Goal: Check status: Check status

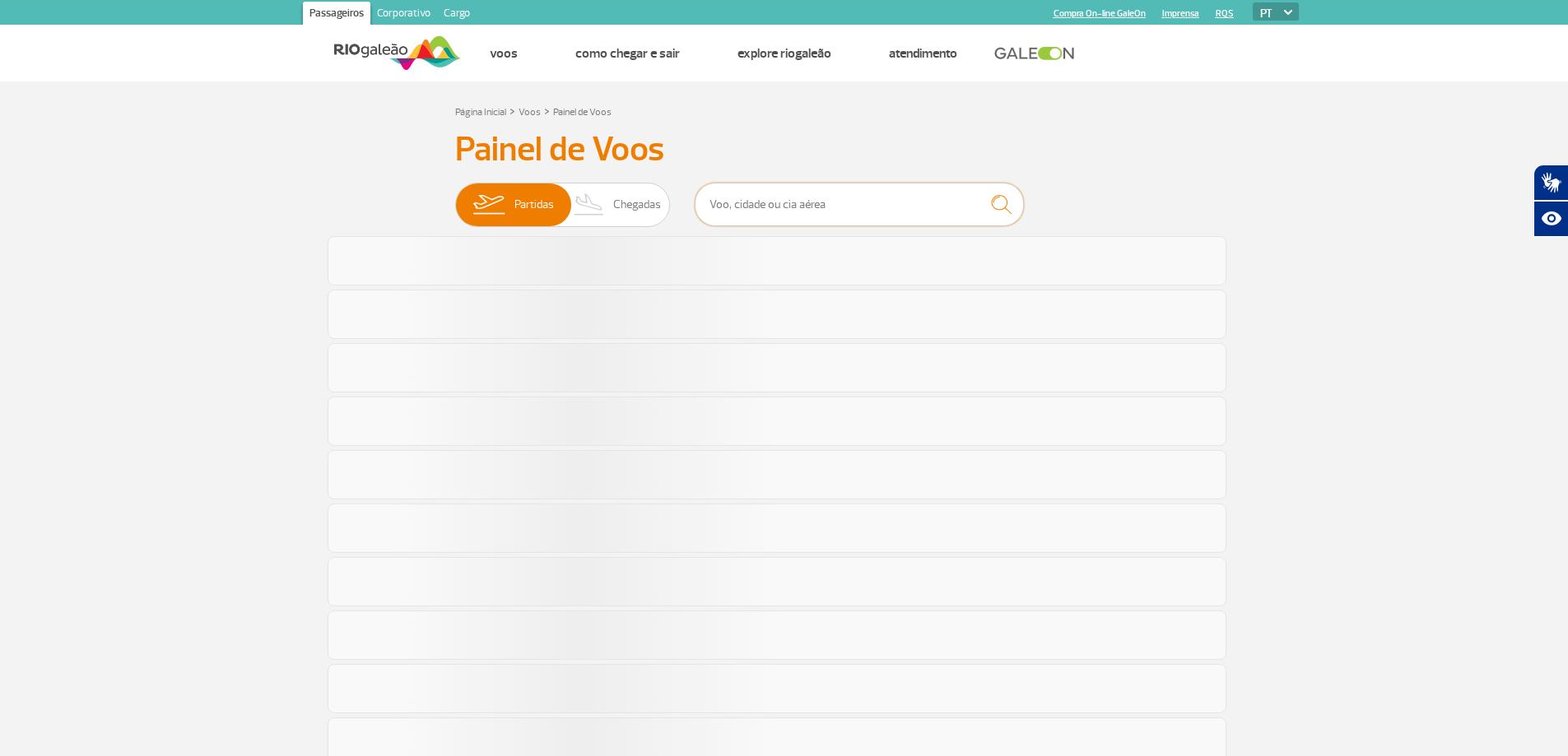
click at [862, 205] on input "text" at bounding box center [859, 204] width 329 height 44
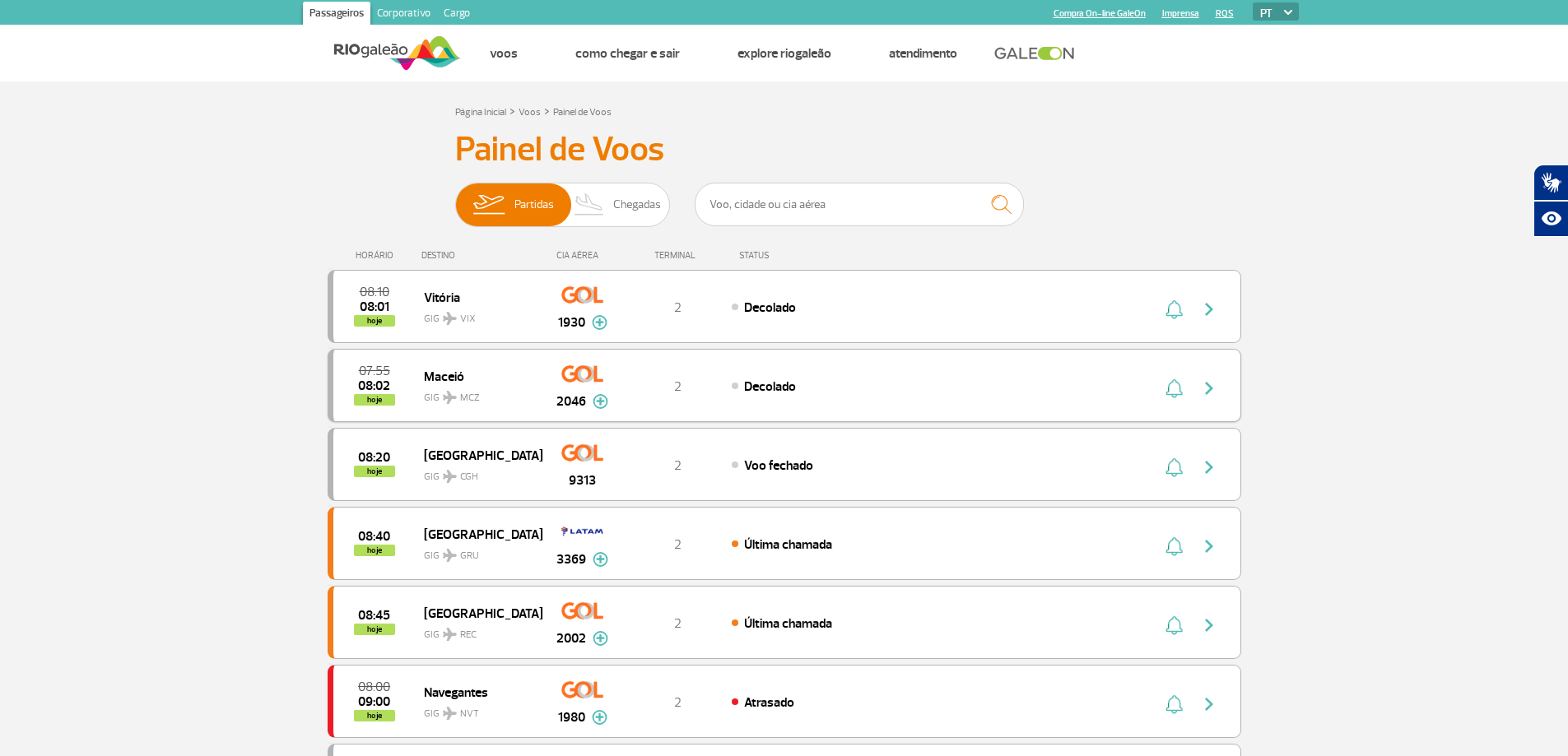
click at [923, 203] on input "text" at bounding box center [859, 204] width 329 height 44
type input "COPA"
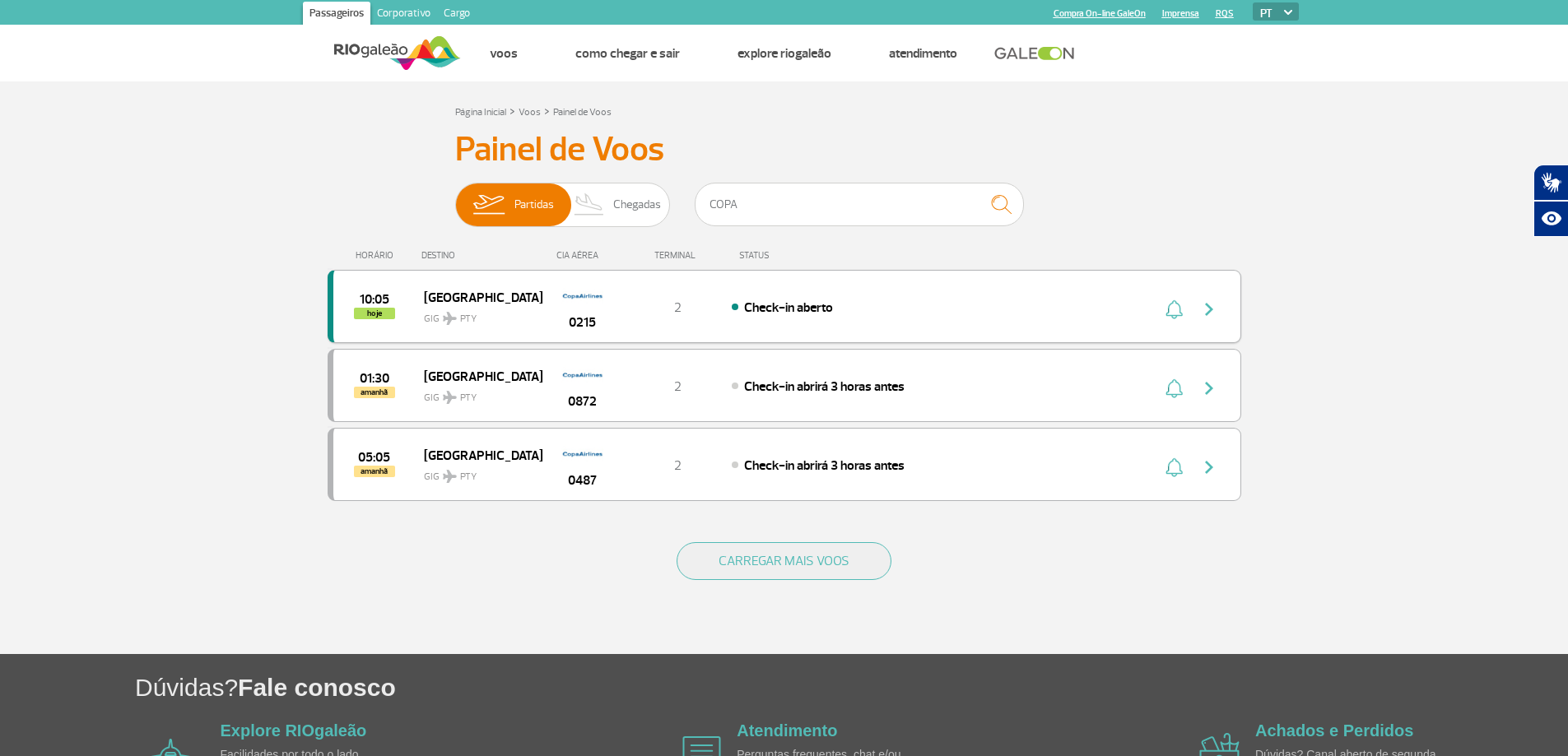
click at [1194, 303] on button "button" at bounding box center [1213, 307] width 38 height 26
click at [1207, 311] on img "button" at bounding box center [1209, 309] width 20 height 20
click at [554, 308] on div "0215" at bounding box center [582, 306] width 82 height 52
click at [1163, 303] on button "button" at bounding box center [1173, 307] width 25 height 26
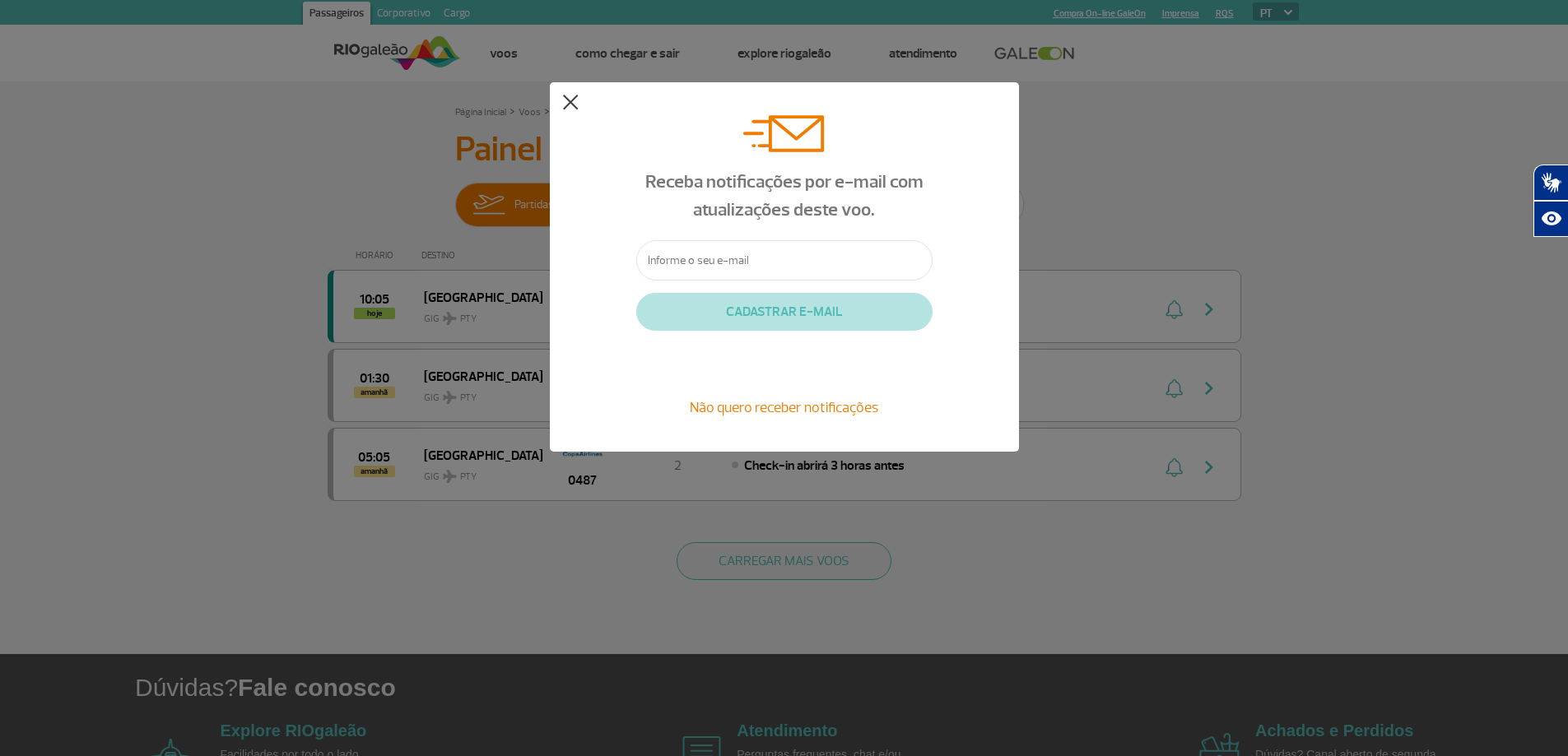
click at [562, 105] on button at bounding box center [570, 103] width 17 height 17
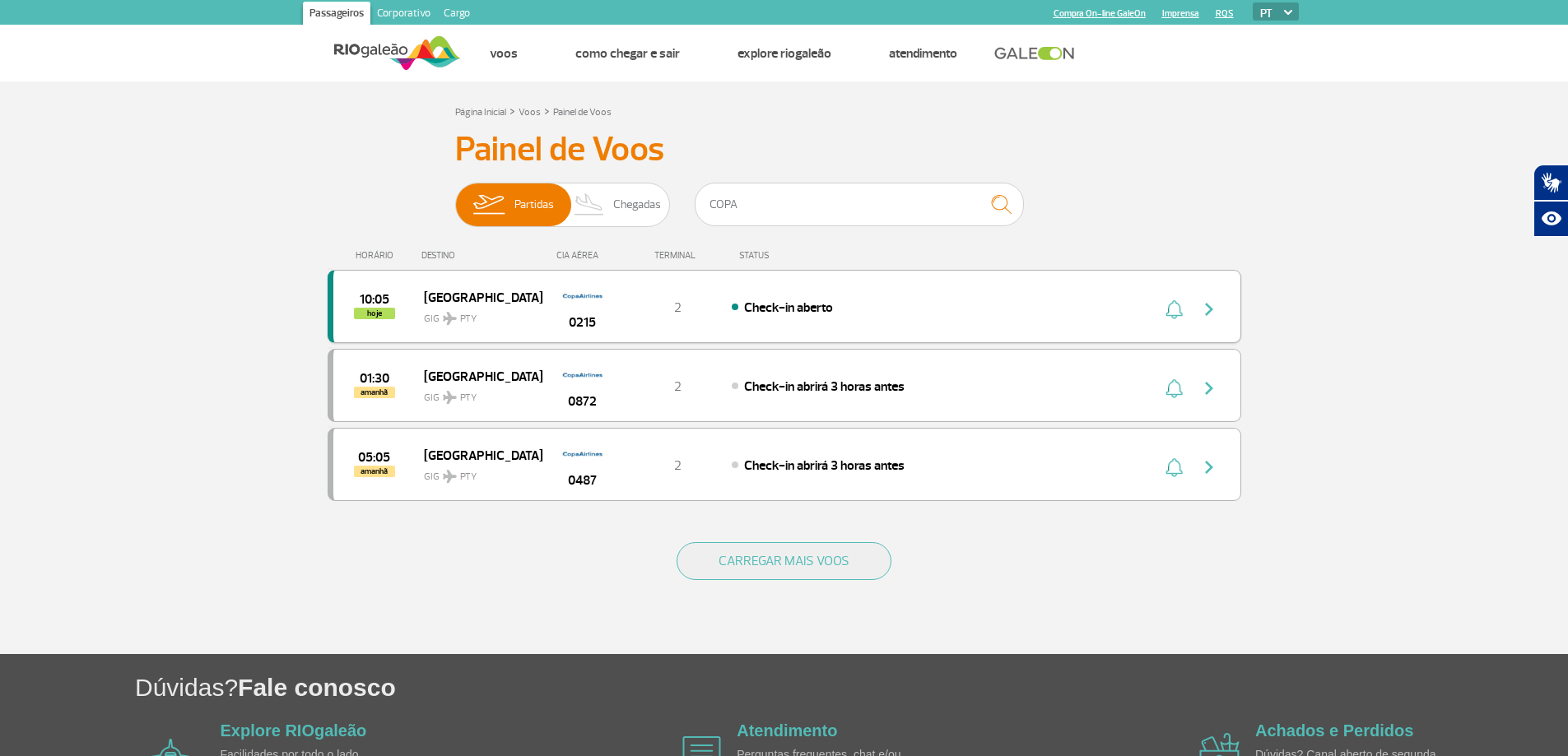
click at [1214, 313] on img "button" at bounding box center [1209, 309] width 20 height 20
